Goal: Task Accomplishment & Management: Use online tool/utility

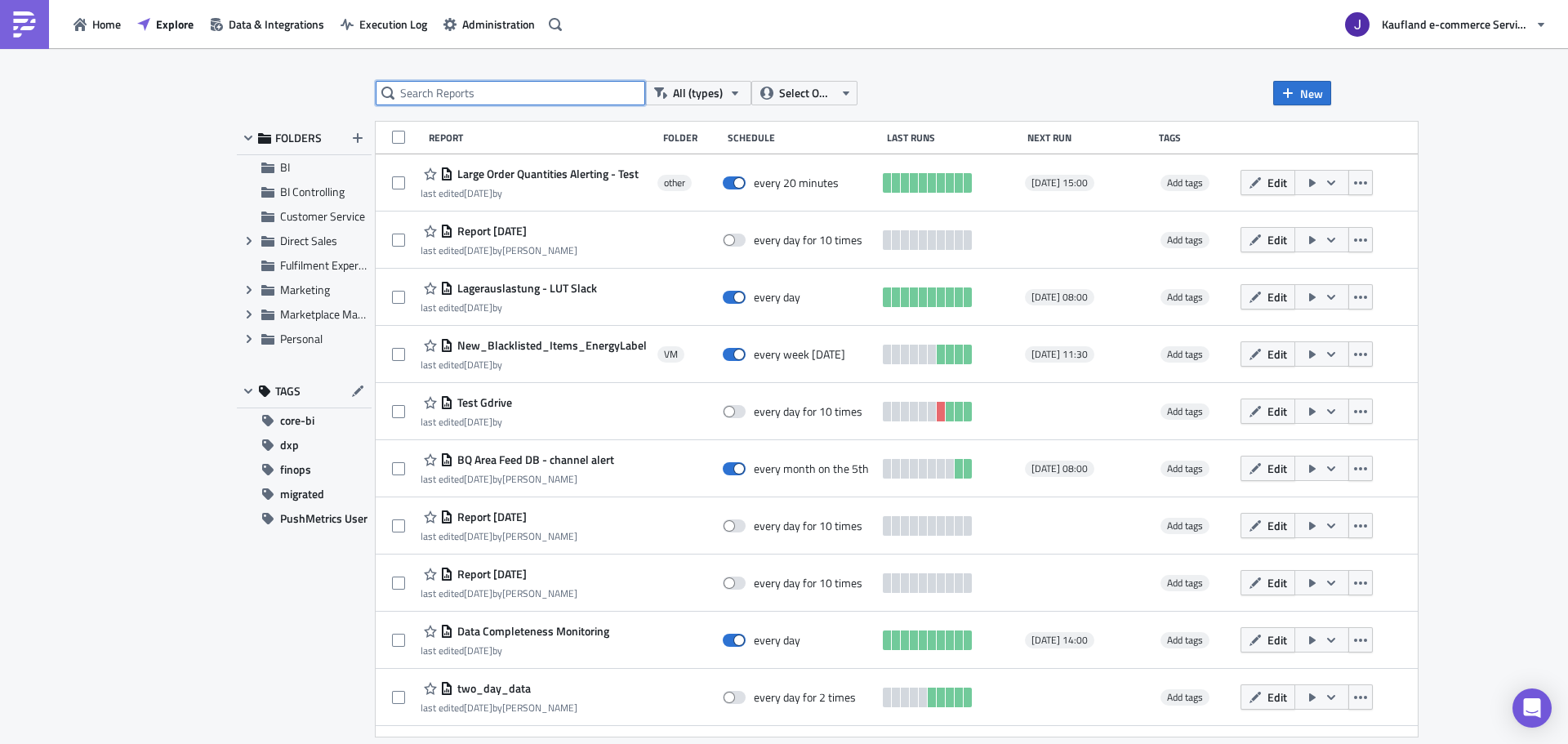
click at [467, 93] on input "text" at bounding box center [510, 93] width 269 height 25
type input "ovo"
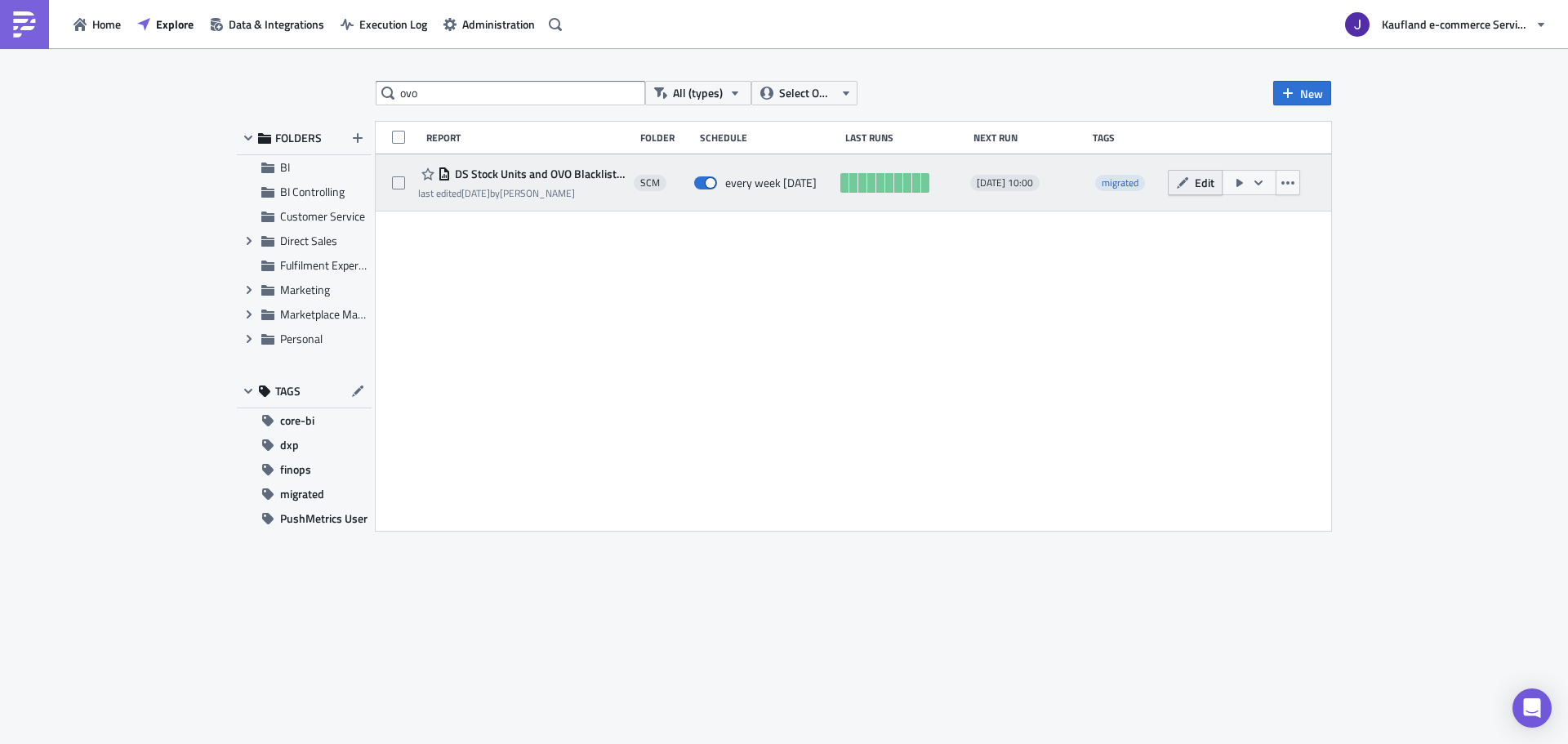
click at [1184, 180] on icon "button" at bounding box center [1182, 181] width 11 height 11
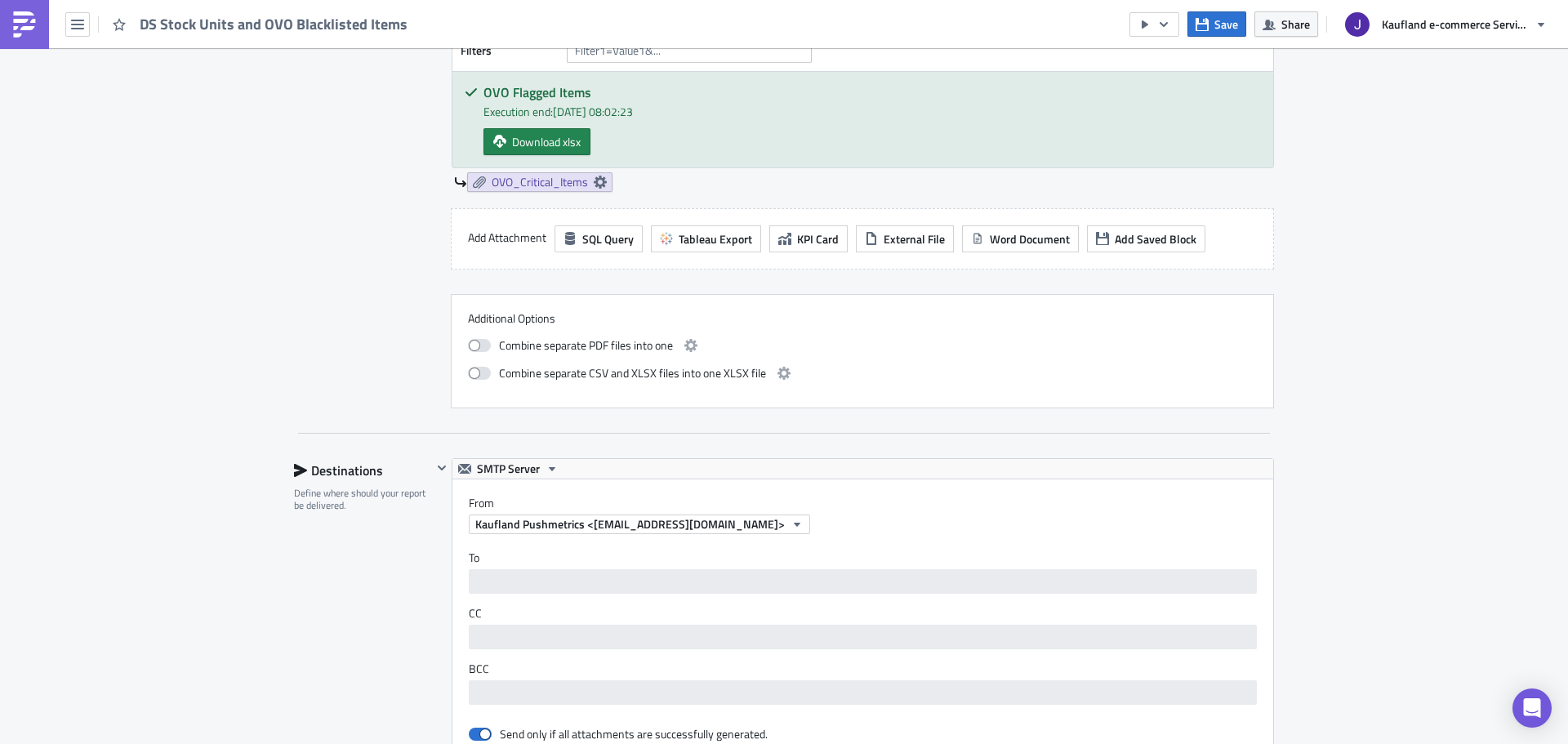
scroll to position [1173, 0]
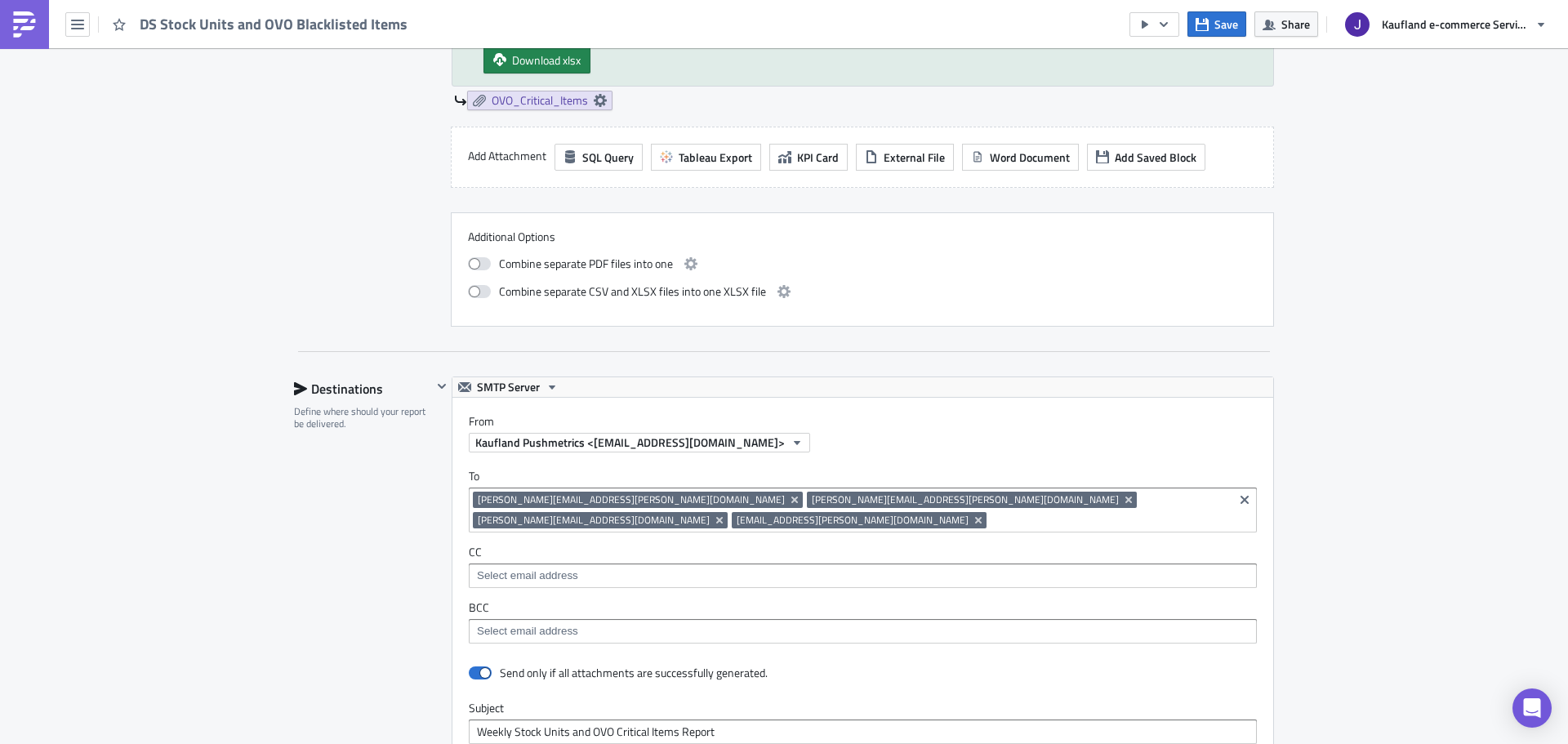
click at [990, 523] on input at bounding box center [1109, 519] width 238 height 16
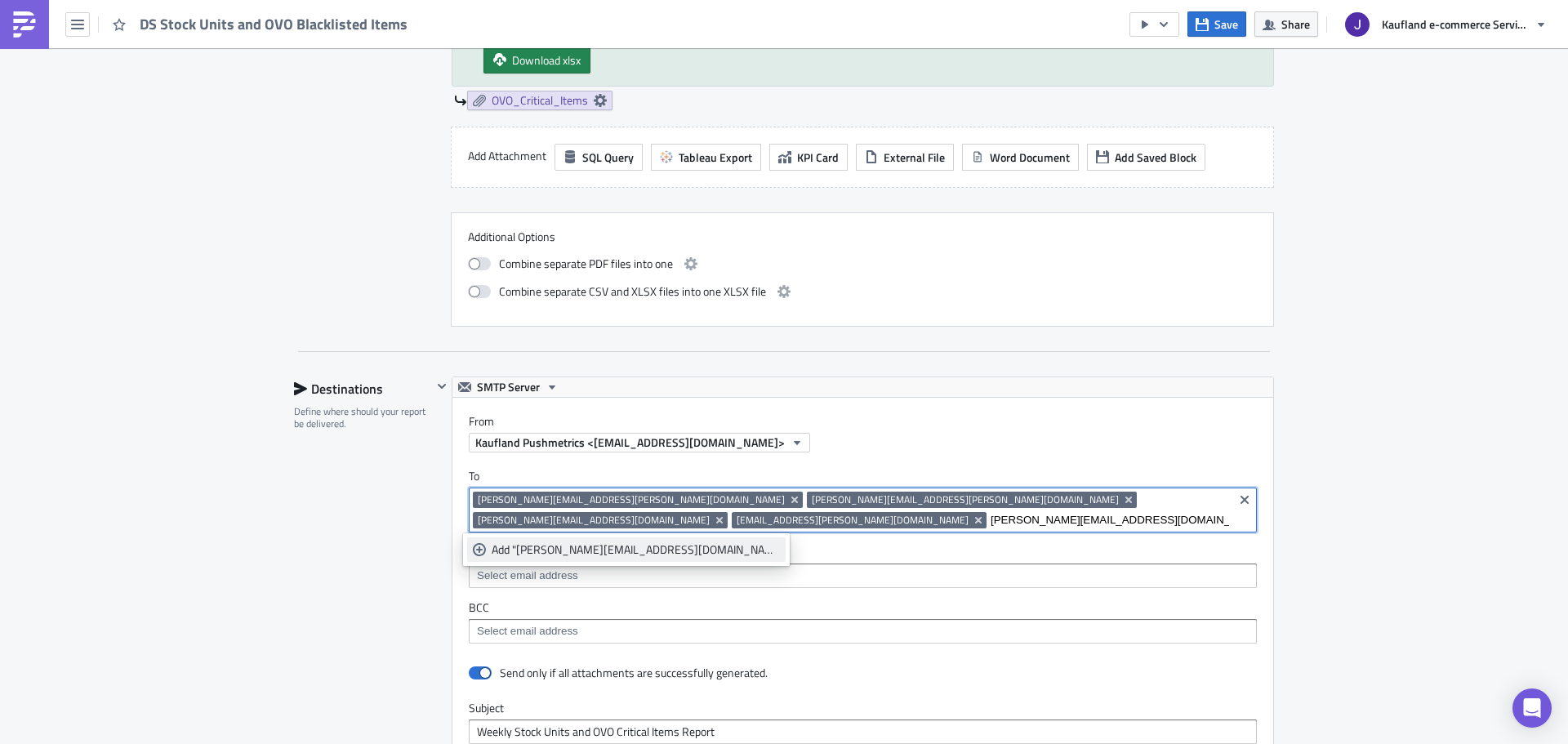
type input "[PERSON_NAME][EMAIL_ADDRESS][DOMAIN_NAME]"
click at [660, 550] on div "Add "[PERSON_NAME][EMAIL_ADDRESS][DOMAIN_NAME]"" at bounding box center [635, 549] width 288 height 16
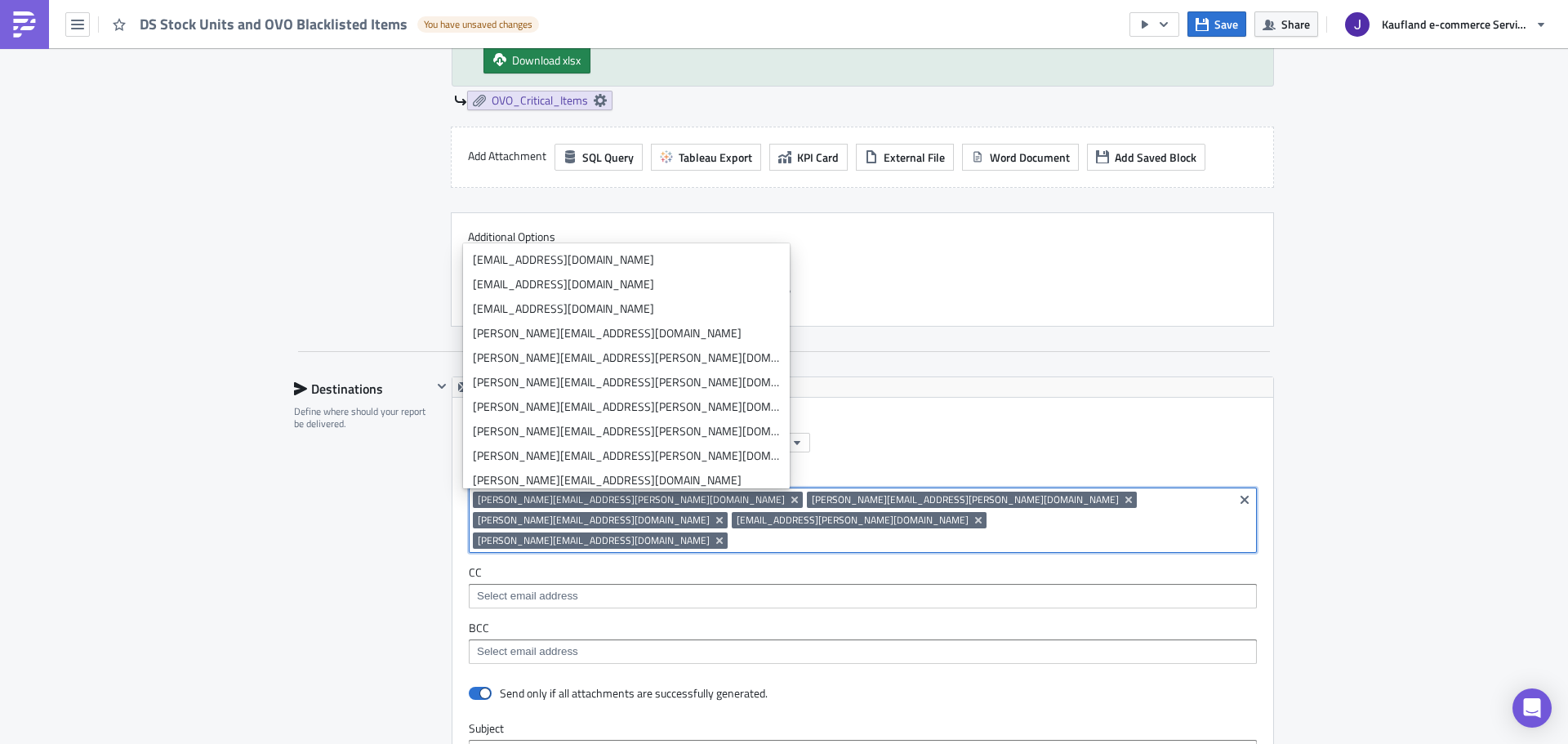
click at [250, 479] on div "SCM Execution Log Edit " DS Stock Units and OVO Blacklisted Items " Draft Setti…" at bounding box center [784, 157] width 1568 height 2563
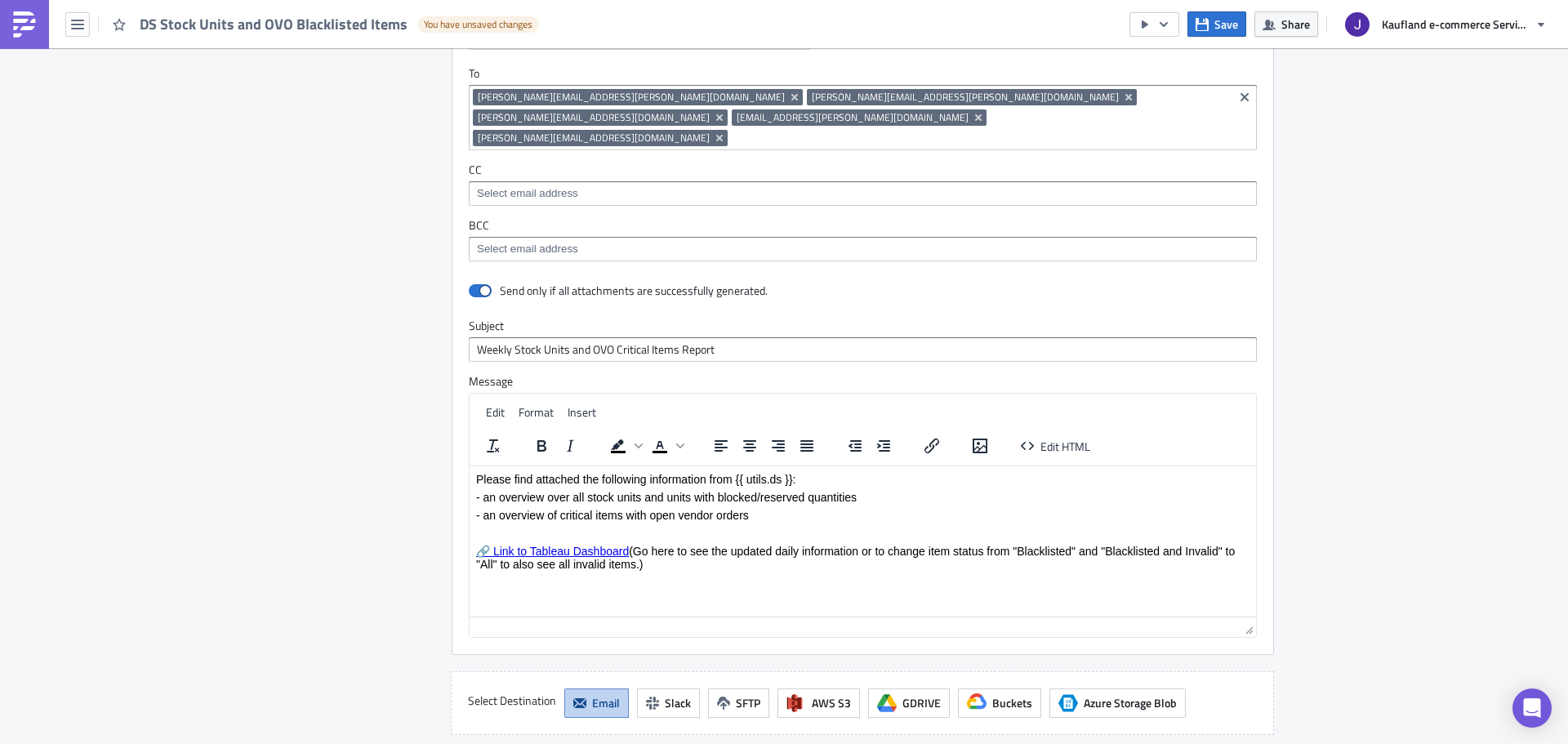
scroll to position [1846, 0]
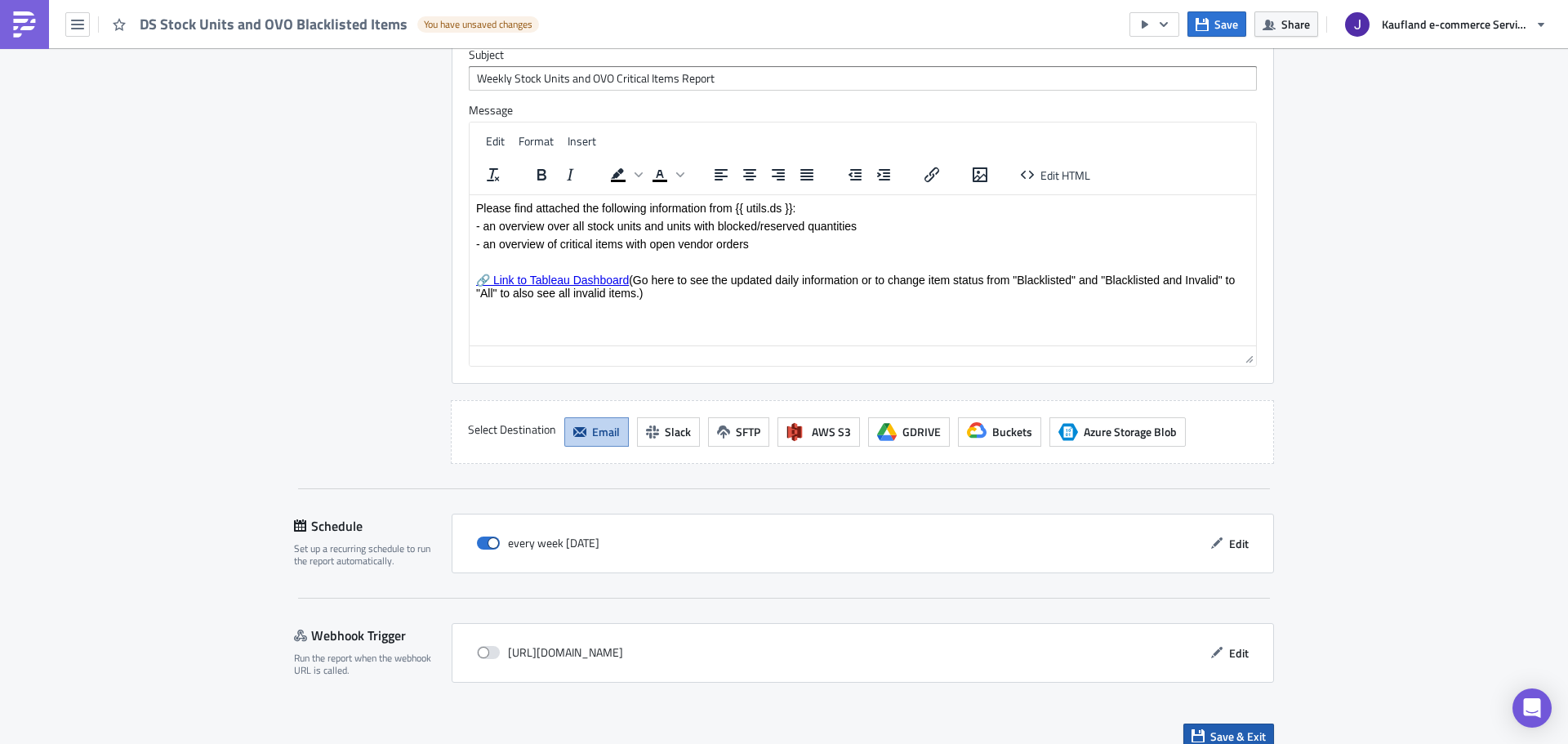
click at [1234, 726] on button "Save & Exit" at bounding box center [1229, 736] width 91 height 26
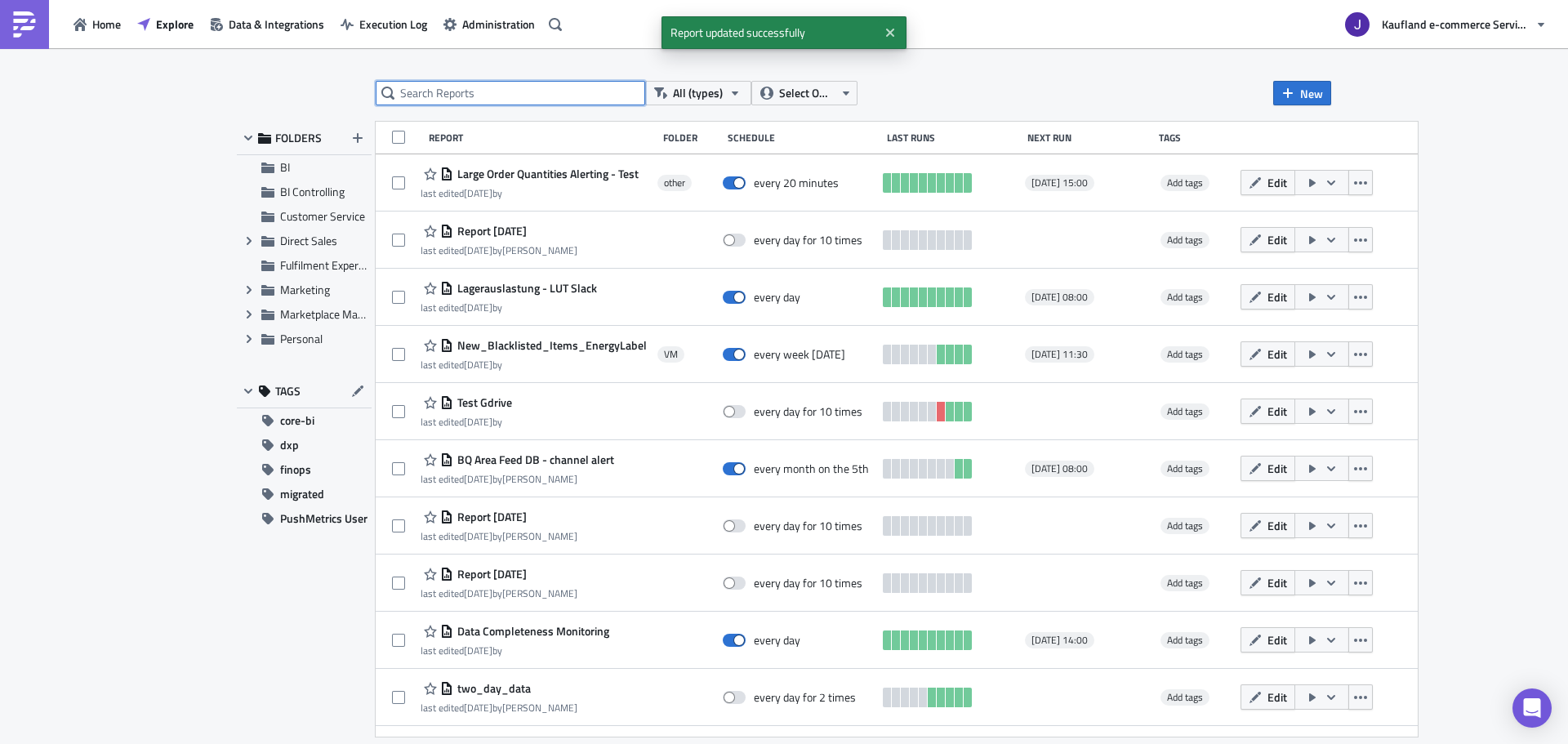
click at [557, 102] on input "text" at bounding box center [510, 93] width 269 height 25
type input "ovo"
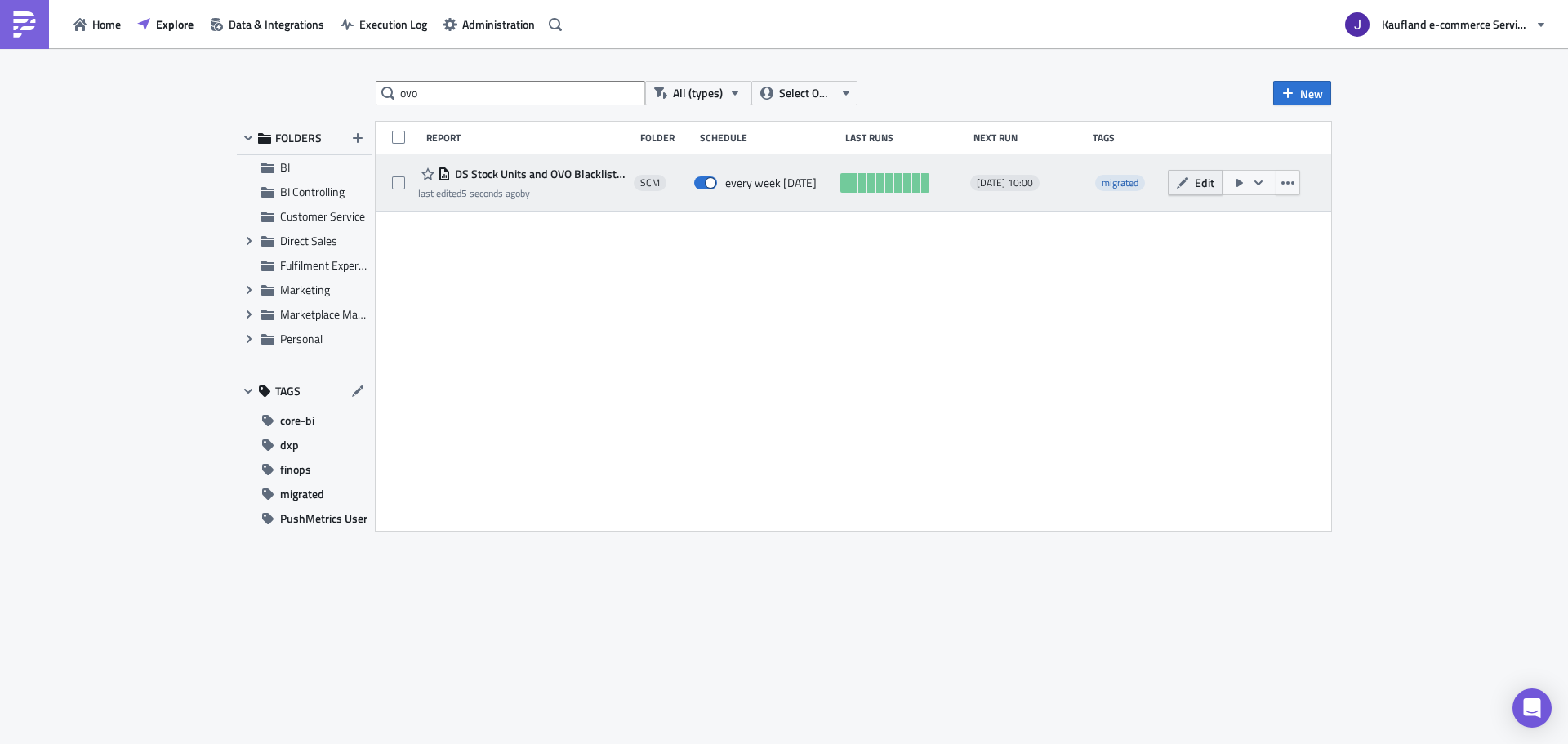
click at [1189, 185] on icon "button" at bounding box center [1182, 182] width 13 height 13
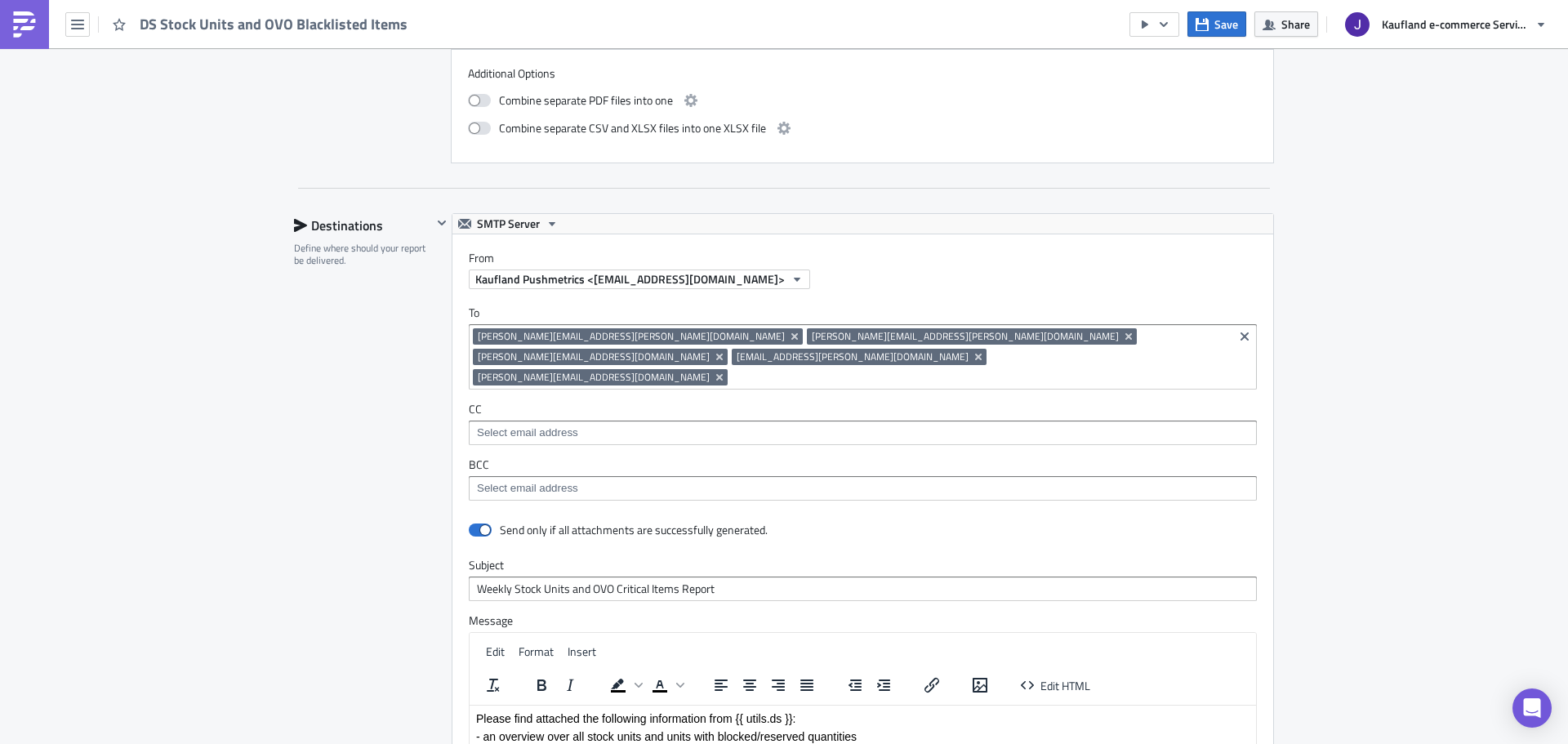
scroll to position [1846, 0]
